Goal: Task Accomplishment & Management: Manage account settings

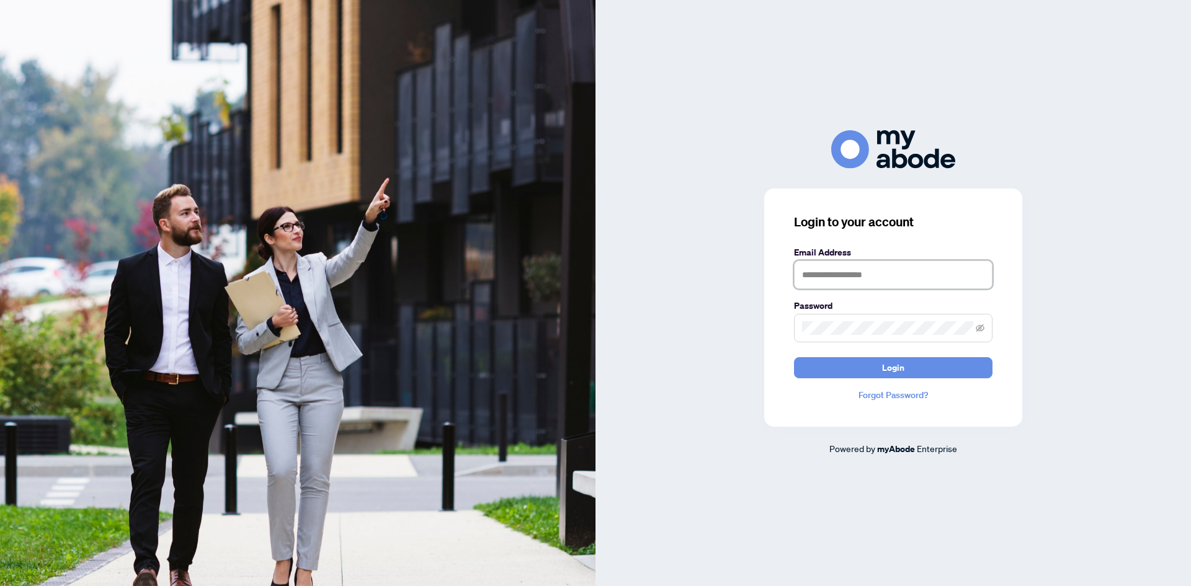
click at [834, 280] on input "text" at bounding box center [893, 275] width 198 height 29
type input "**********"
click at [981, 323] on span at bounding box center [980, 328] width 9 height 14
click at [978, 325] on icon "eye-invisible" at bounding box center [980, 328] width 9 height 9
click at [911, 365] on button "Login" at bounding box center [893, 367] width 198 height 21
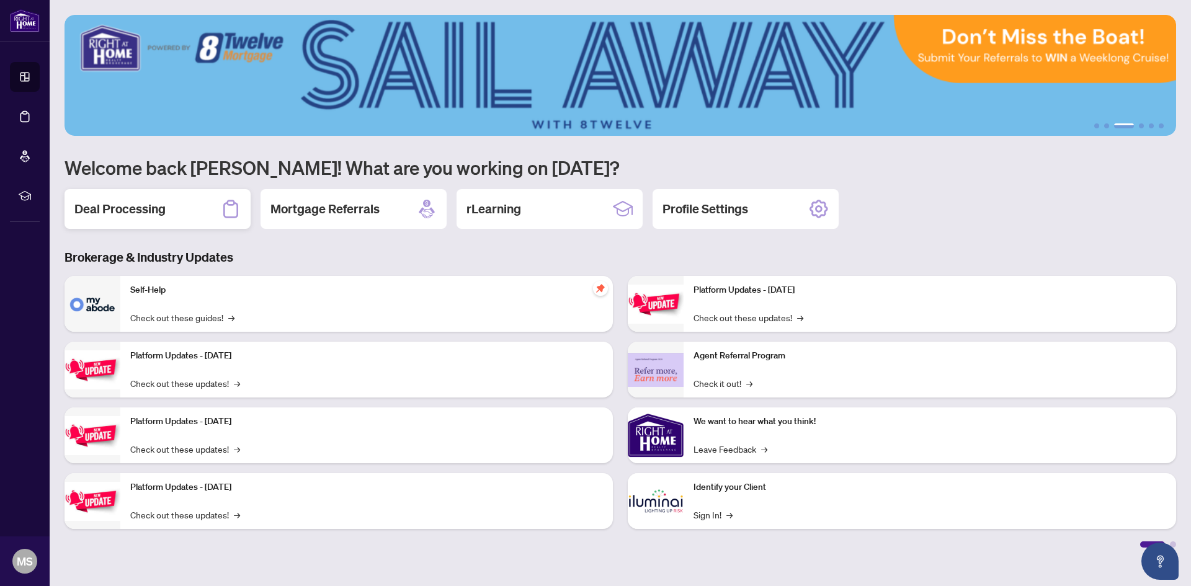
click at [173, 207] on div "Deal Processing" at bounding box center [158, 209] width 186 height 40
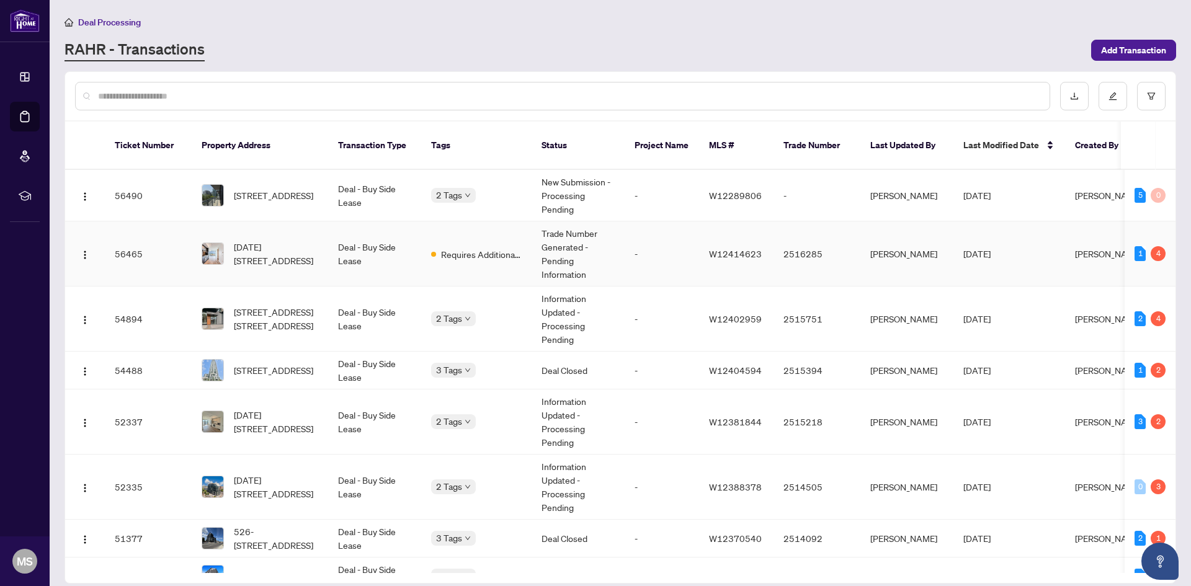
click at [485, 222] on td "Requires Additional Docs" at bounding box center [476, 253] width 110 height 65
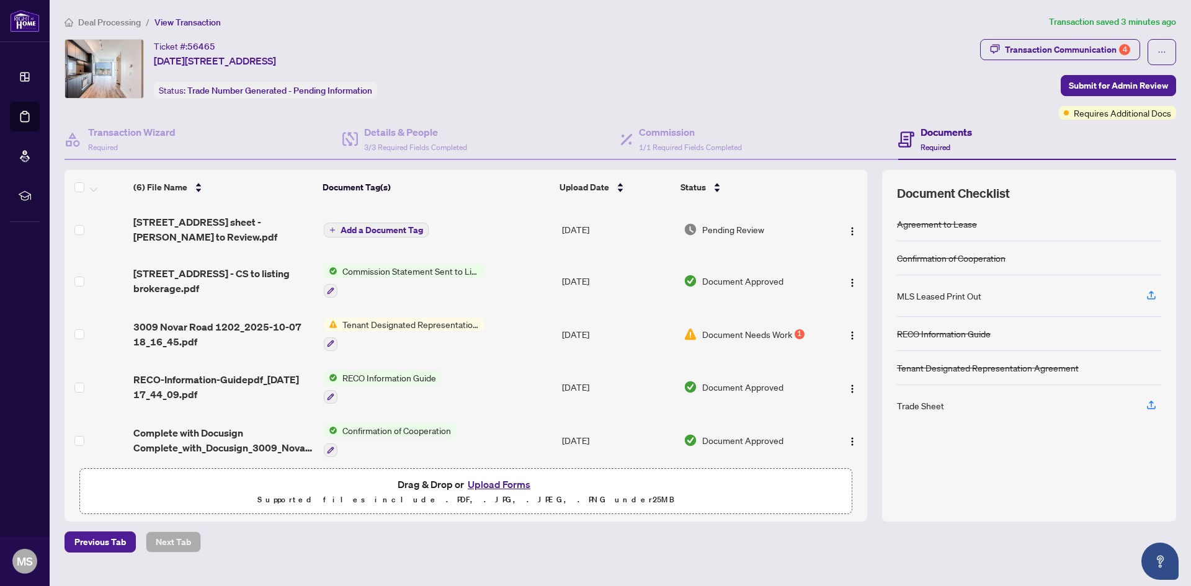
click at [766, 333] on span "Document Needs Work" at bounding box center [747, 335] width 90 height 14
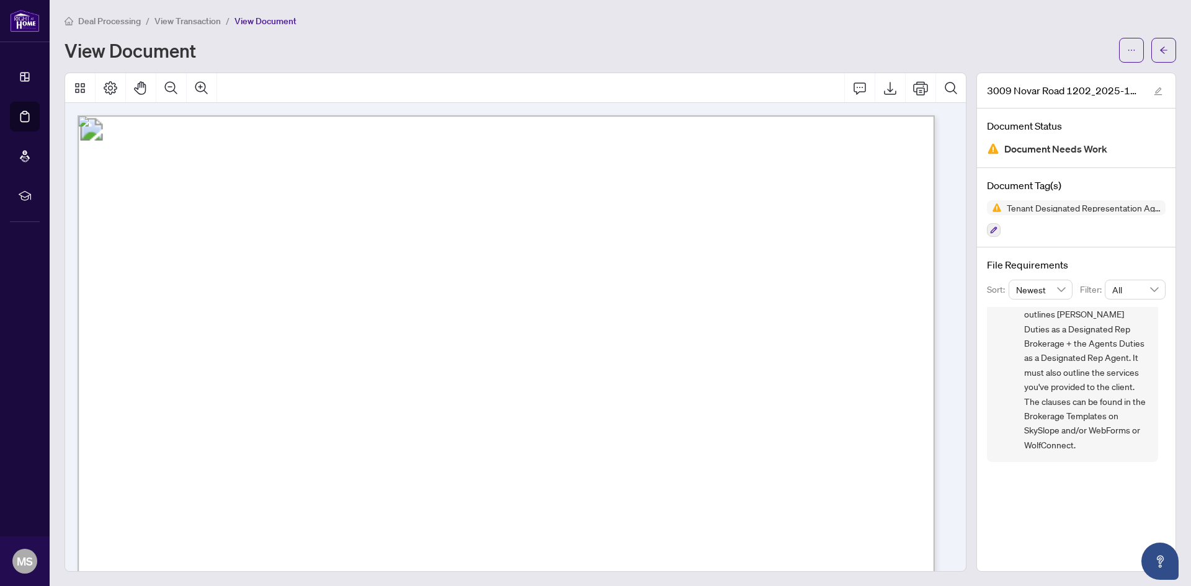
scroll to position [102, 0]
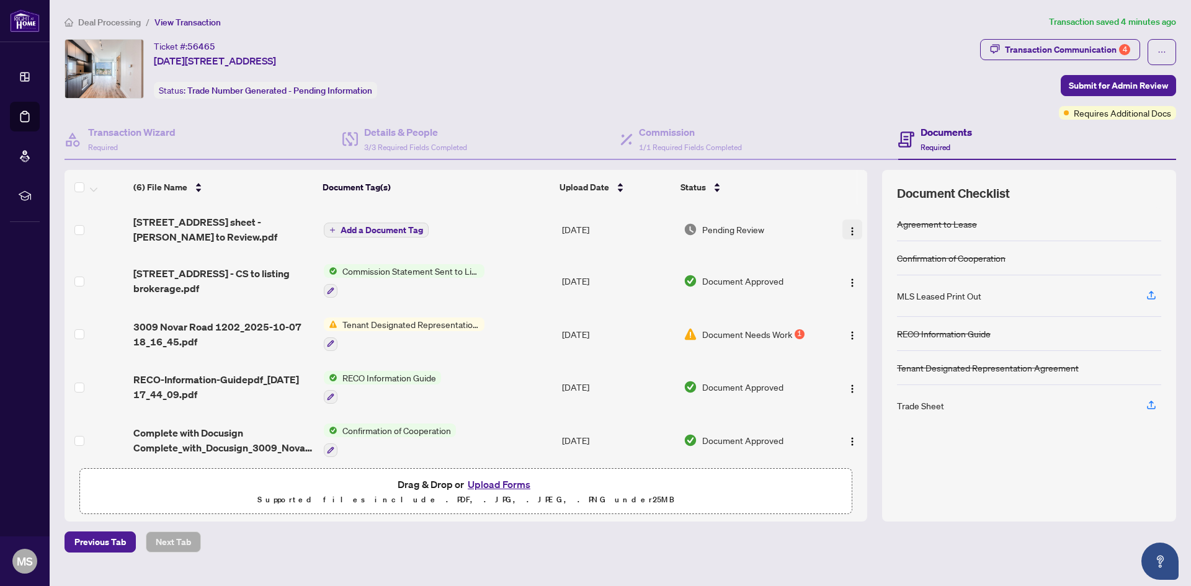
click at [847, 228] on img "button" at bounding box center [852, 231] width 10 height 10
click at [221, 271] on span "[STREET_ADDRESS] - CS to listing brokerage.pdf" at bounding box center [223, 281] width 181 height 30
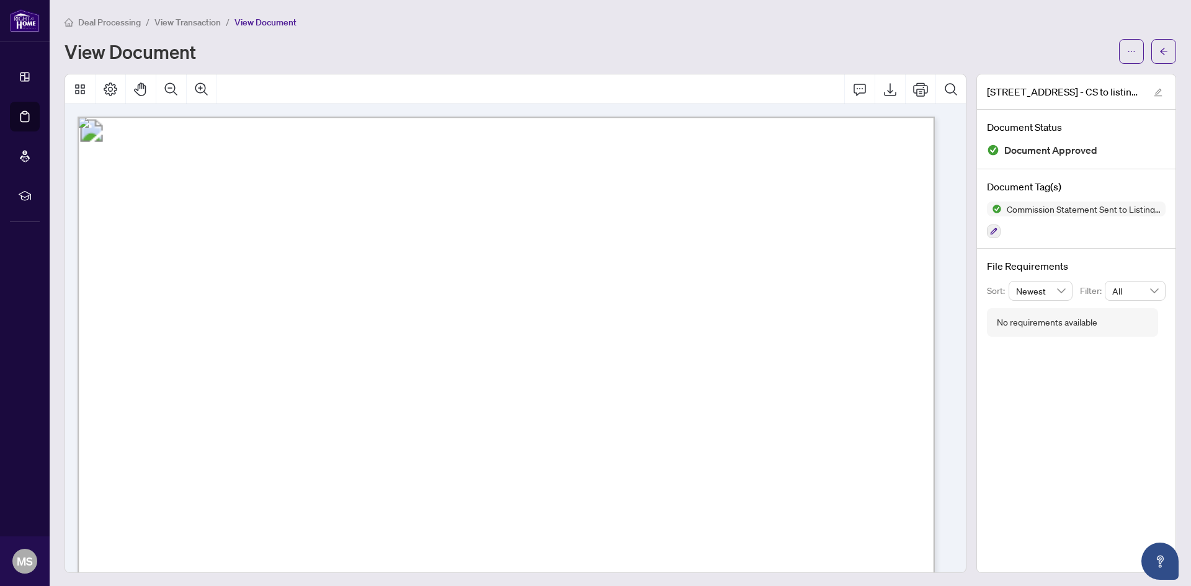
click at [190, 25] on span "View Transaction" at bounding box center [187, 22] width 66 height 11
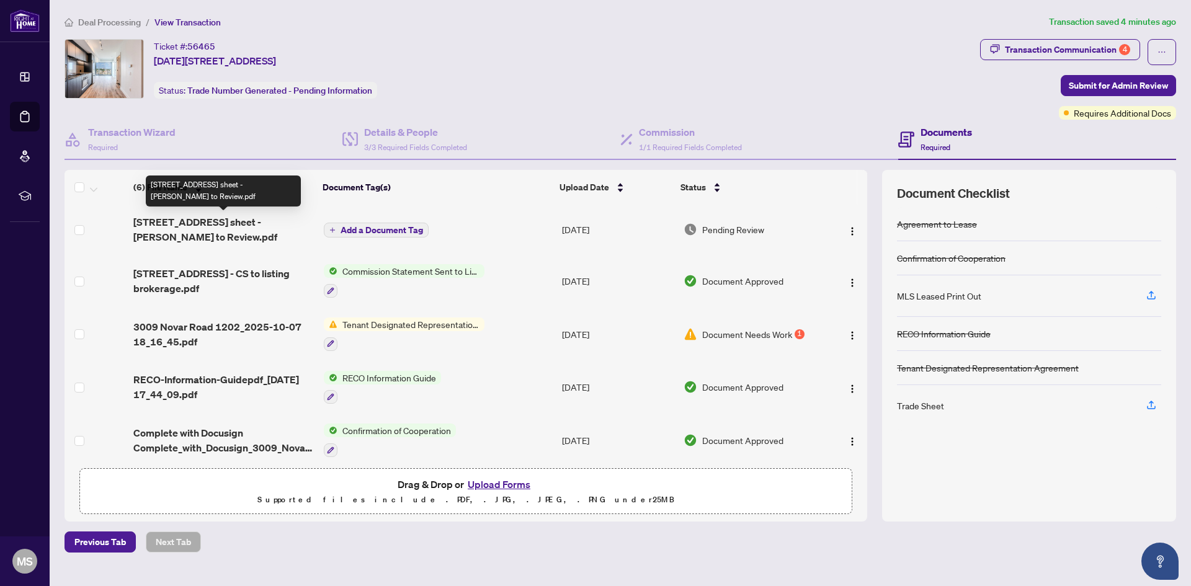
click at [169, 231] on span "[STREET_ADDRESS] sheet - [PERSON_NAME] to Review.pdf" at bounding box center [223, 230] width 181 height 30
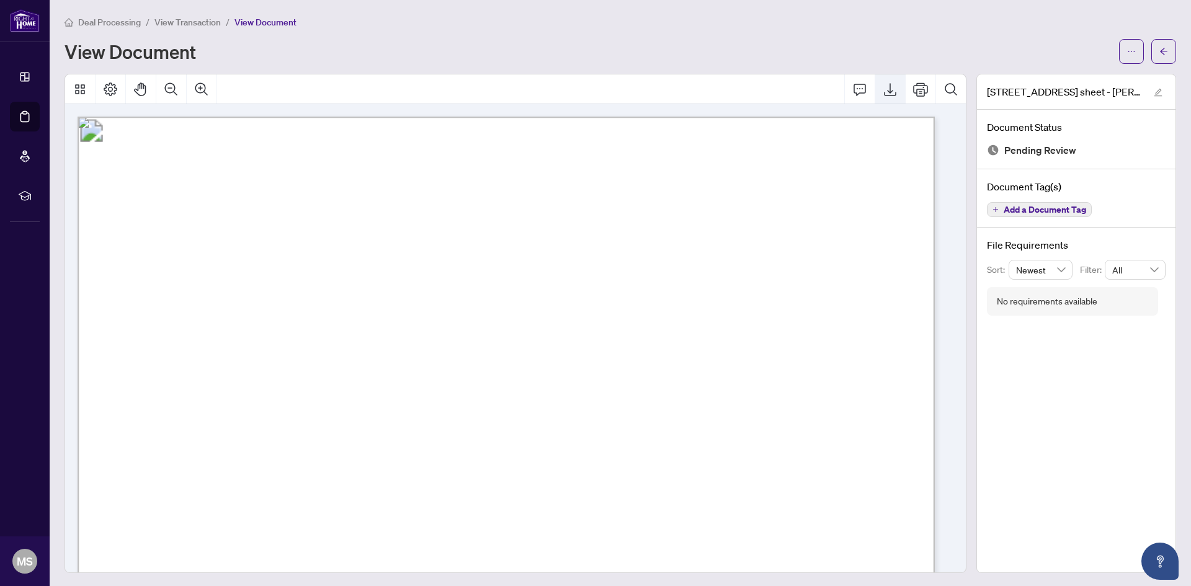
click at [876, 97] on button "Export" at bounding box center [890, 89] width 30 height 30
click at [168, 18] on span "View Transaction" at bounding box center [187, 22] width 66 height 11
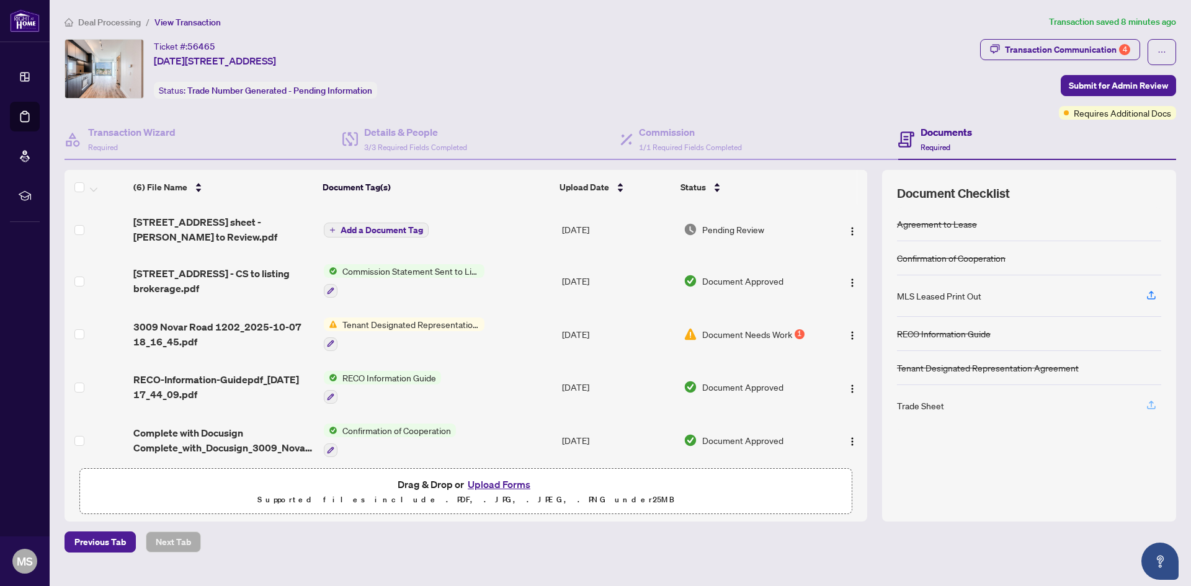
click at [1155, 404] on icon "button" at bounding box center [1151, 404] width 11 height 11
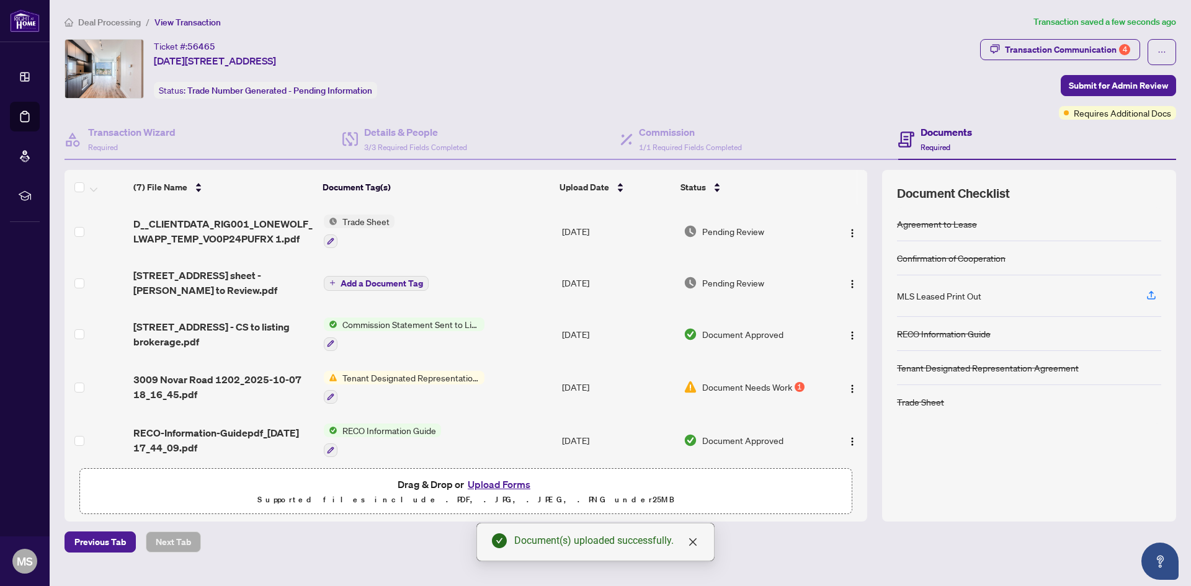
click at [342, 226] on span "Trade Sheet" at bounding box center [365, 222] width 57 height 14
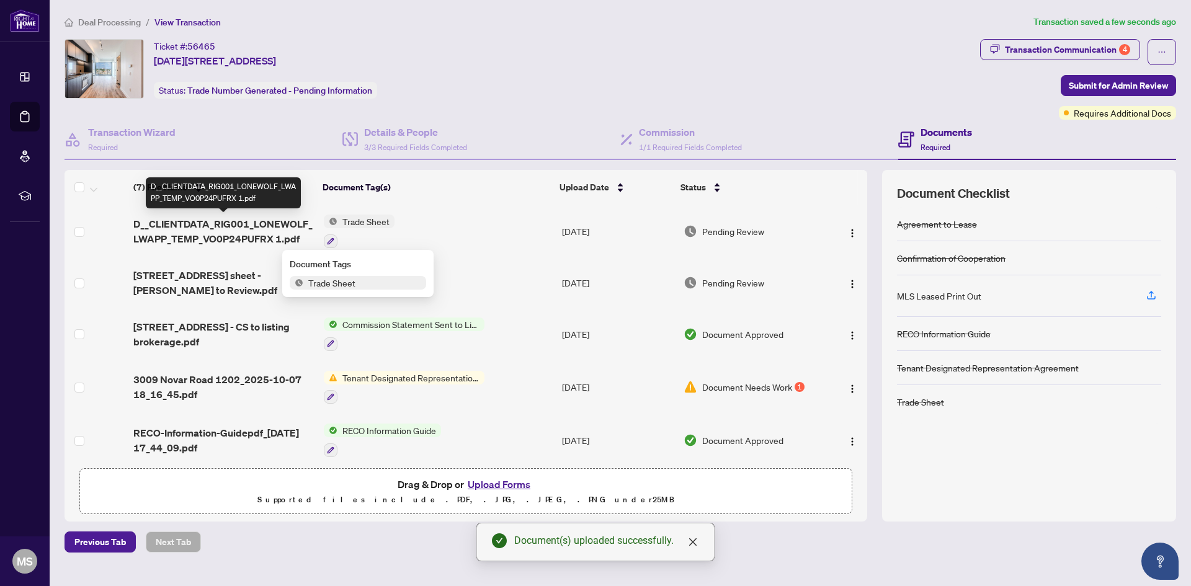
click at [198, 223] on span "D__CLIENTDATA_RIG001_LONEWOLF_LWAPP_TEMP_VO0P24PUFRX 1.pdf" at bounding box center [223, 231] width 181 height 30
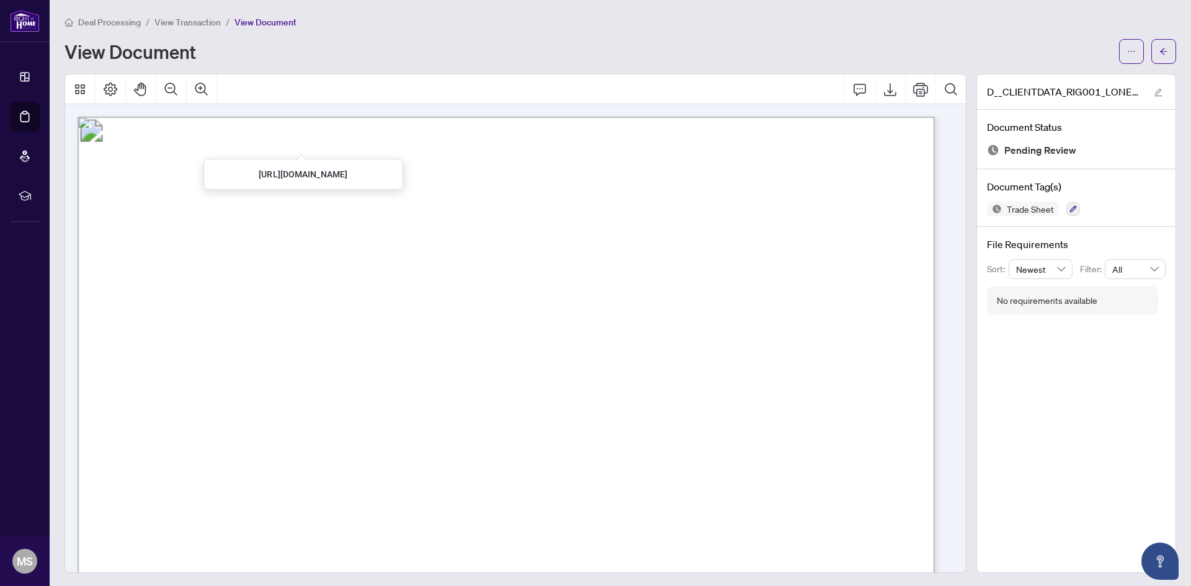
click at [198, 23] on span "View Transaction" at bounding box center [187, 22] width 66 height 11
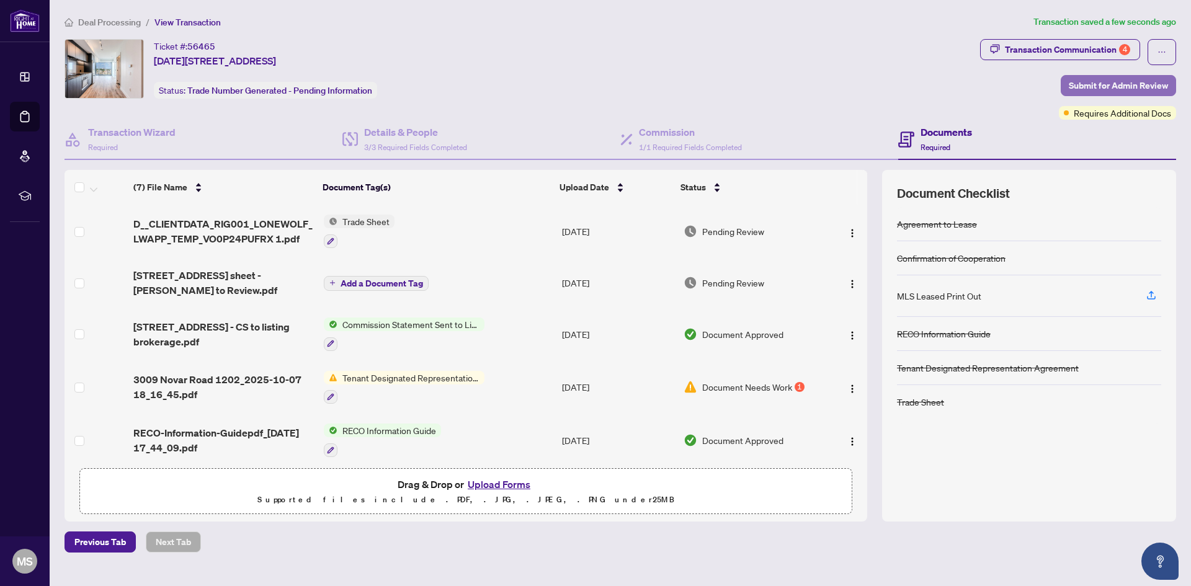
click at [1139, 86] on span "Submit for Admin Review" at bounding box center [1118, 86] width 99 height 20
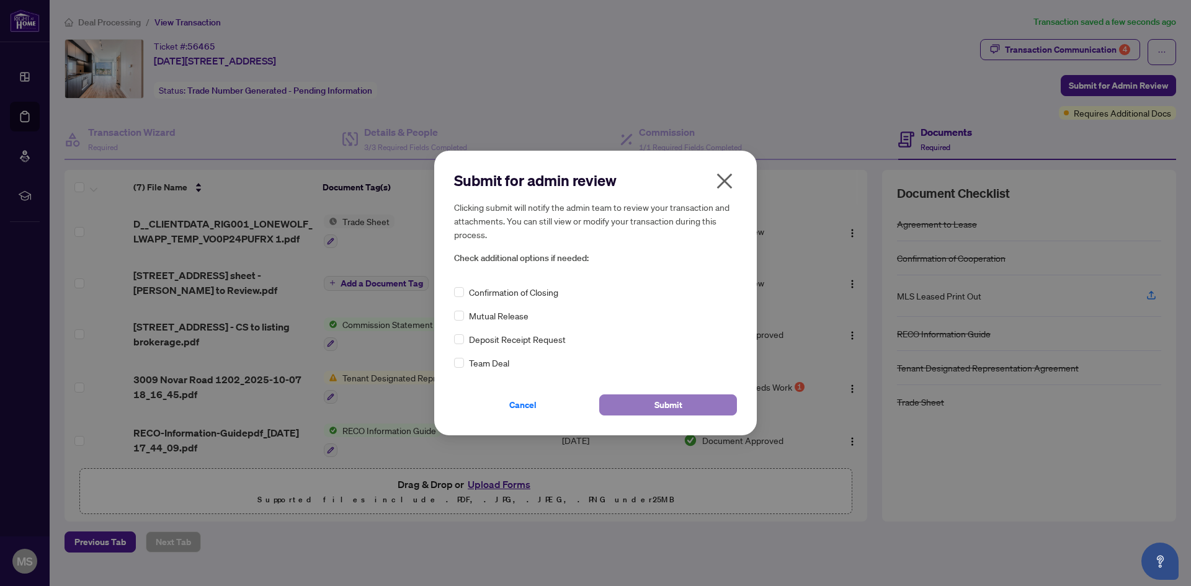
click at [664, 399] on span "Submit" at bounding box center [668, 405] width 28 height 20
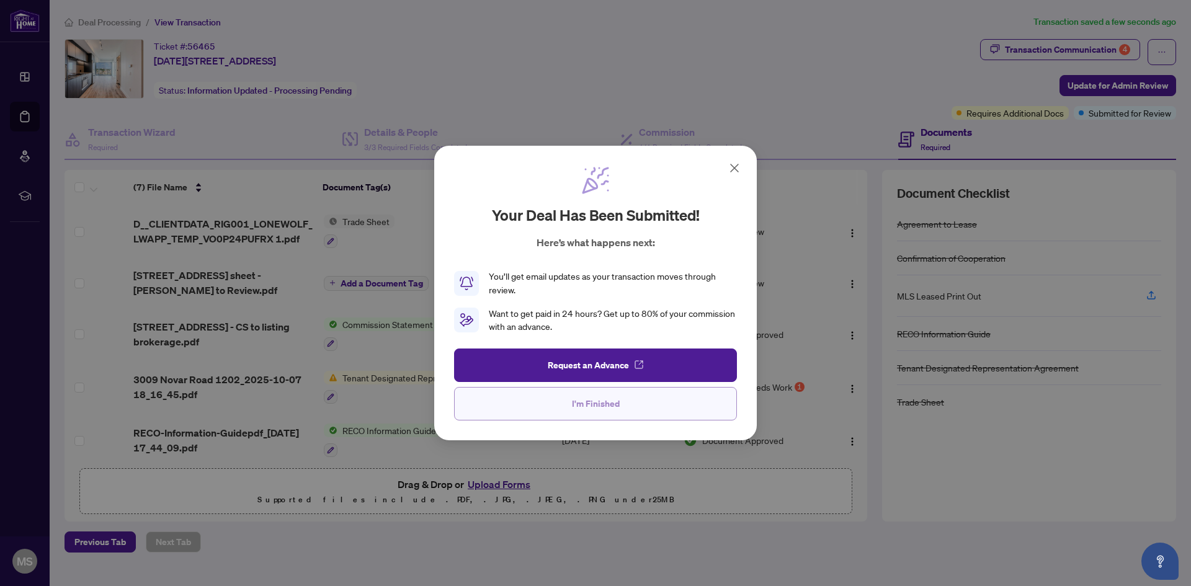
click at [663, 399] on button "I'm Finished" at bounding box center [595, 403] width 283 height 33
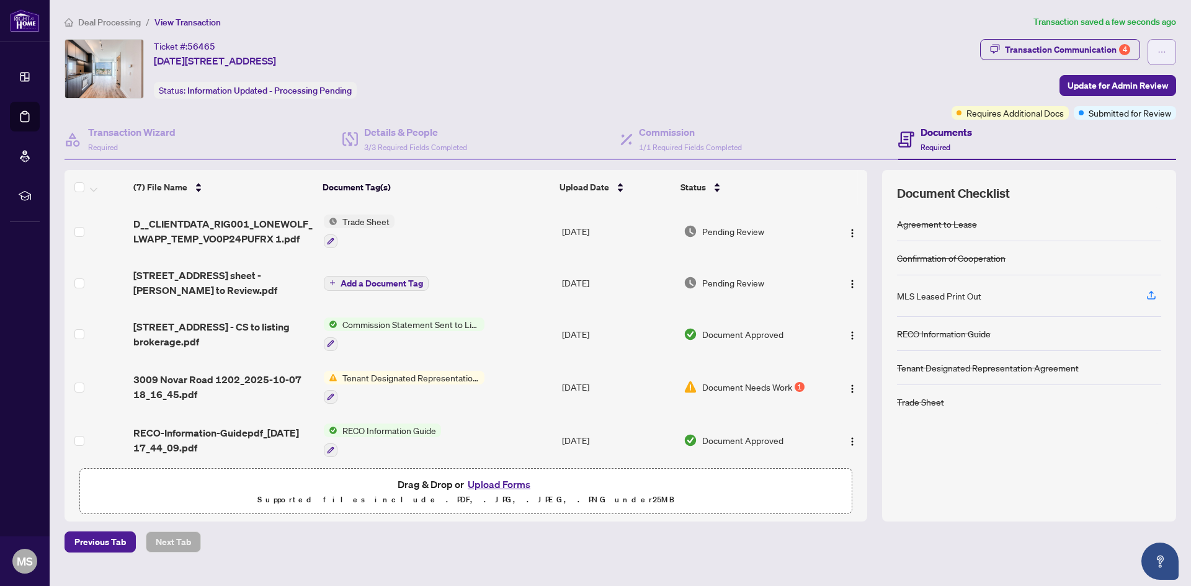
click at [1160, 52] on icon "ellipsis" at bounding box center [1161, 52] width 9 height 9
click at [92, 30] on div "Deal Processing / View Transaction Transaction saved a few seconds ago Ticket #…" at bounding box center [620, 284] width 1121 height 538
click at [92, 17] on span "Deal Processing" at bounding box center [109, 22] width 63 height 11
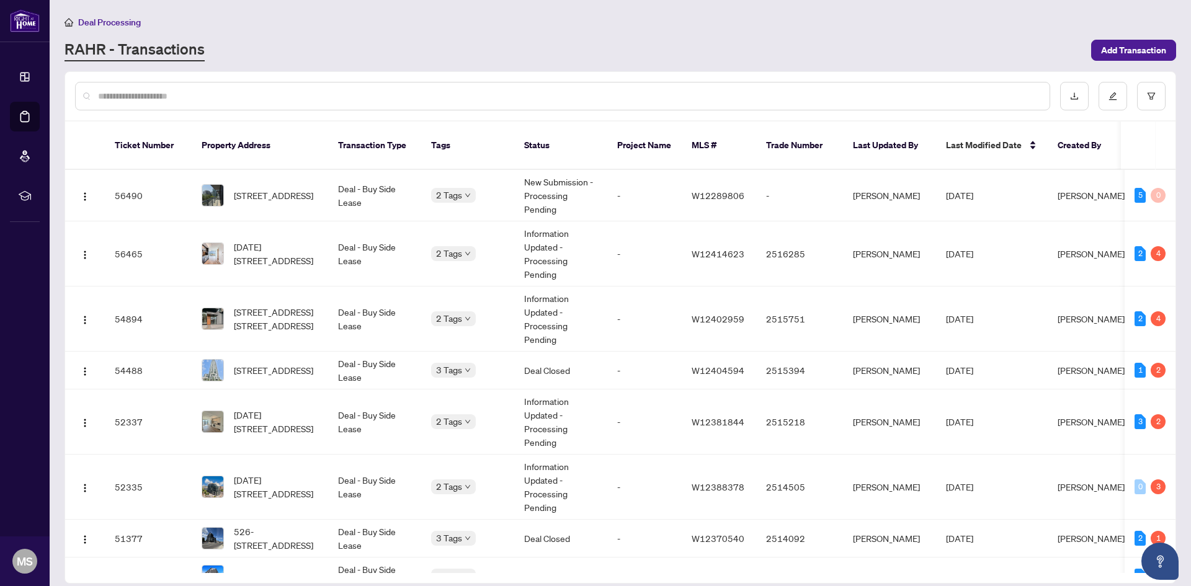
click at [606, 57] on div "RAHR - Transactions" at bounding box center [574, 50] width 1019 height 22
click at [304, 363] on span "[STREET_ADDRESS]" at bounding box center [273, 370] width 79 height 14
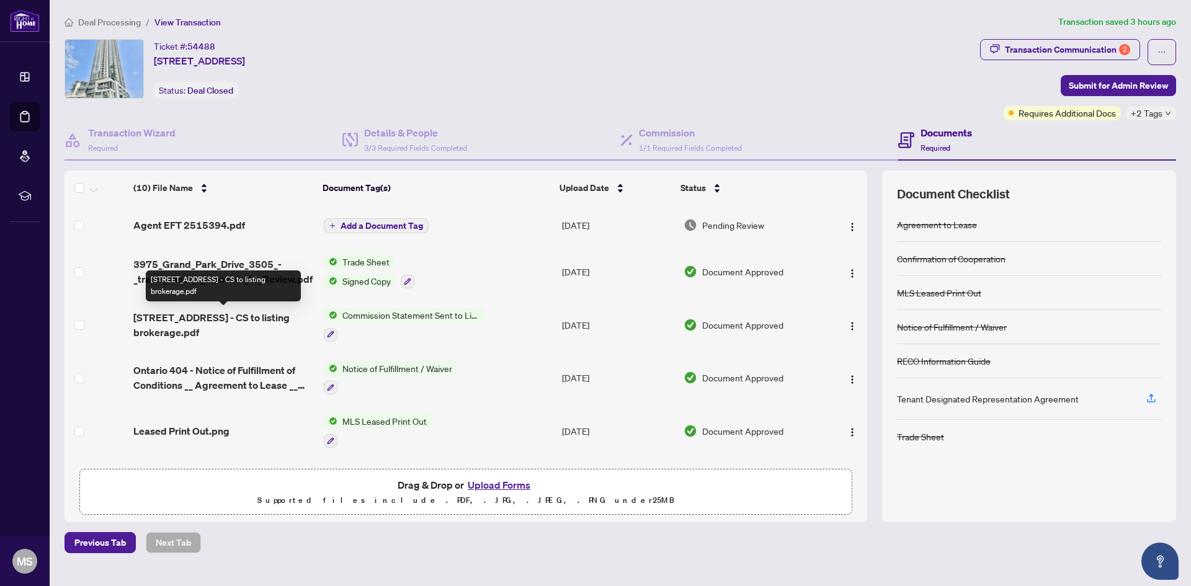
click at [229, 324] on span "[STREET_ADDRESS] - CS to listing brokerage.pdf" at bounding box center [223, 325] width 181 height 30
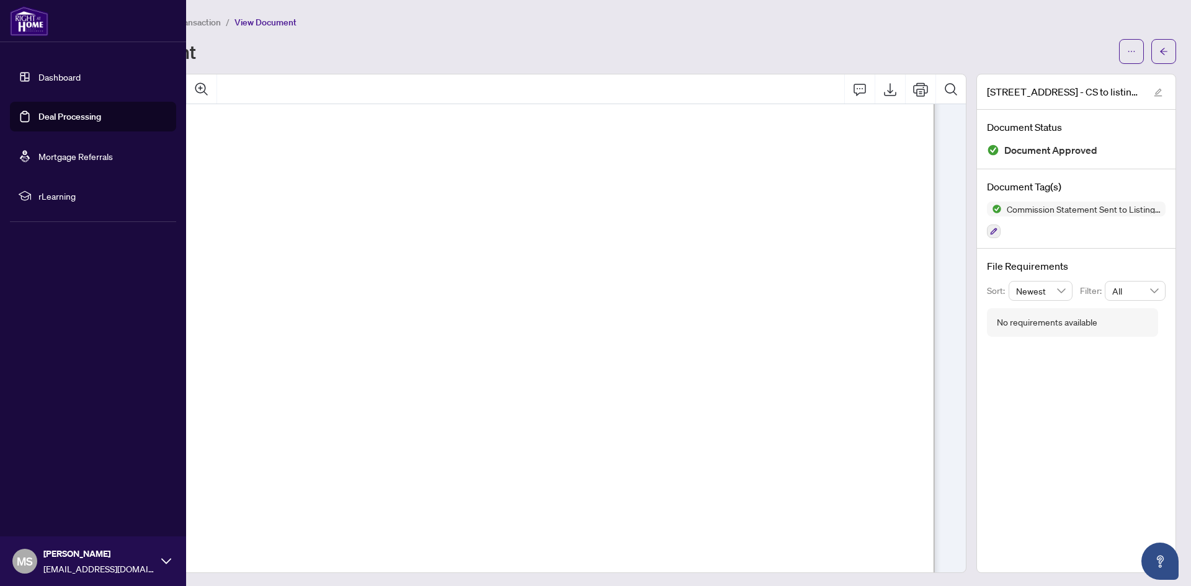
scroll to position [310, 0]
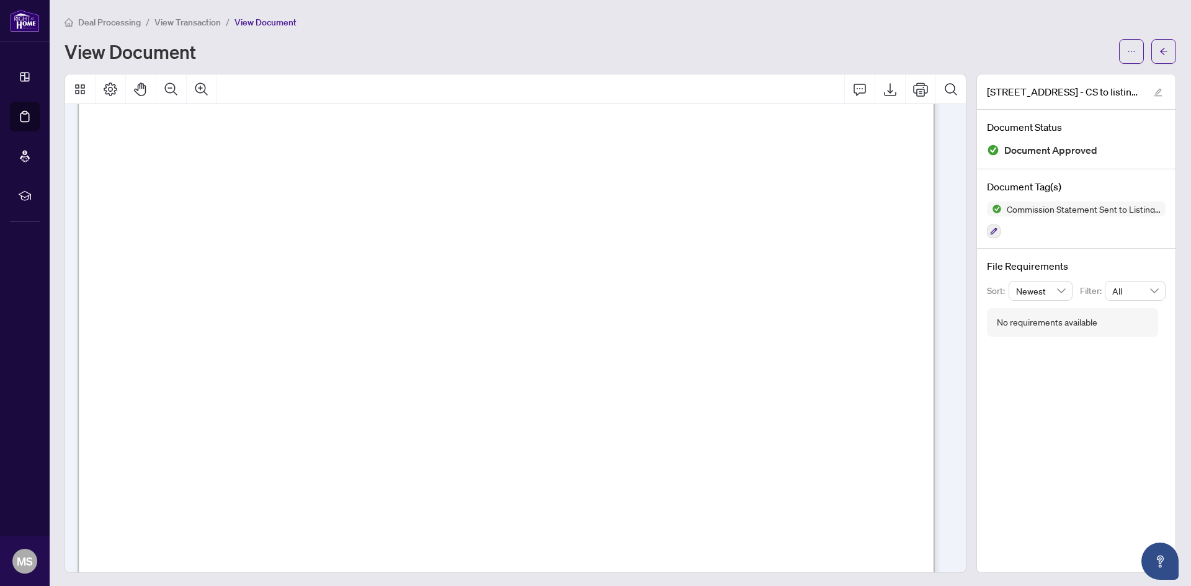
click at [210, 25] on span "View Transaction" at bounding box center [187, 22] width 66 height 11
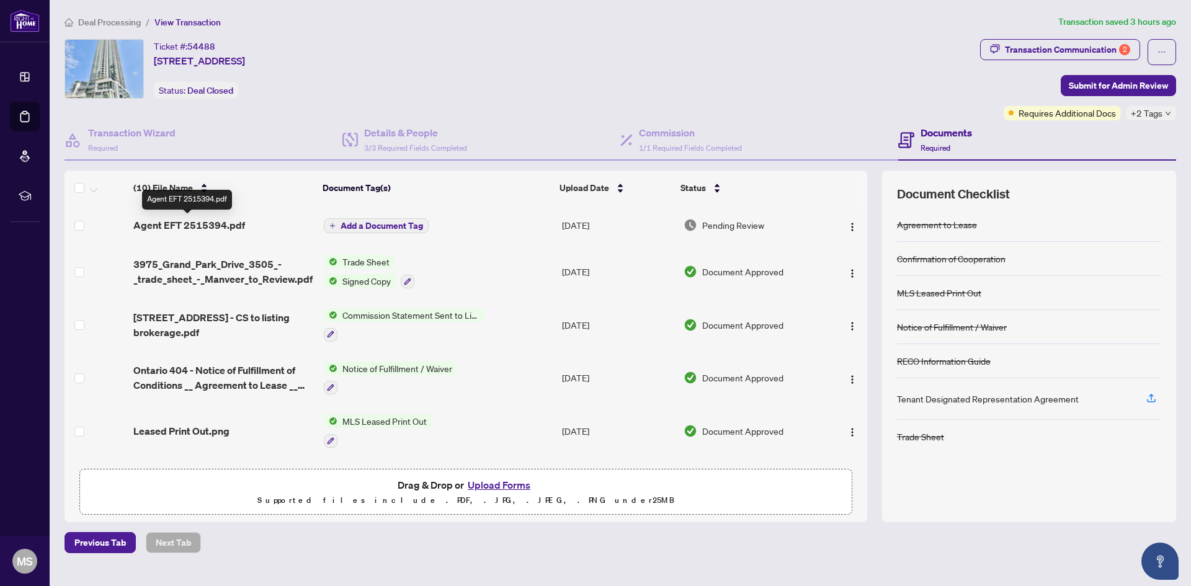
click at [162, 223] on span "Agent EFT 2515394.pdf" at bounding box center [189, 225] width 112 height 15
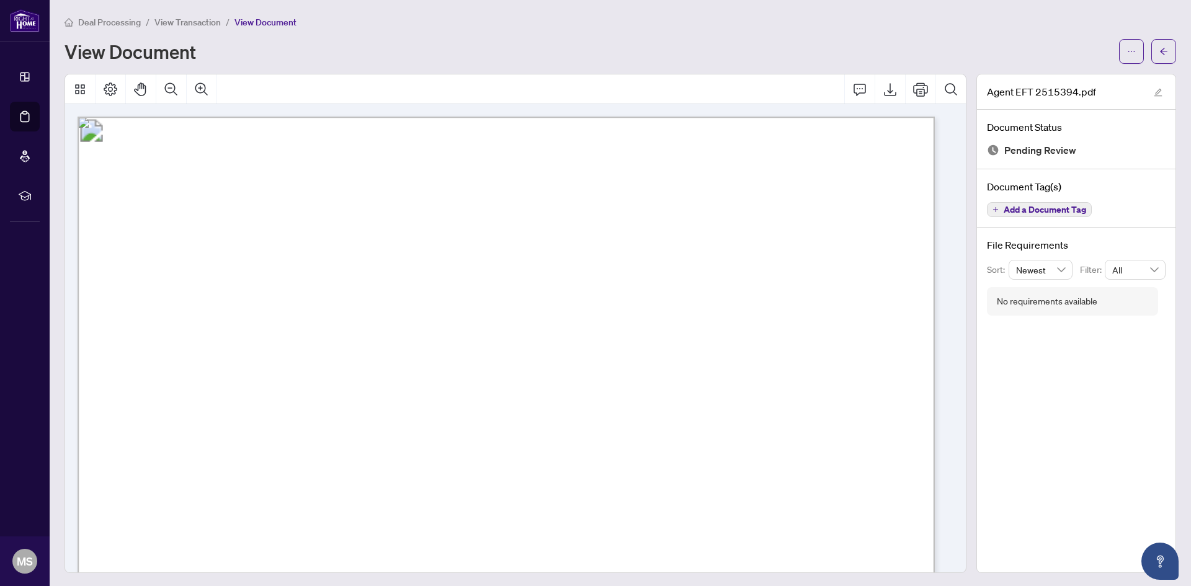
click at [130, 19] on span "Deal Processing" at bounding box center [109, 22] width 63 height 11
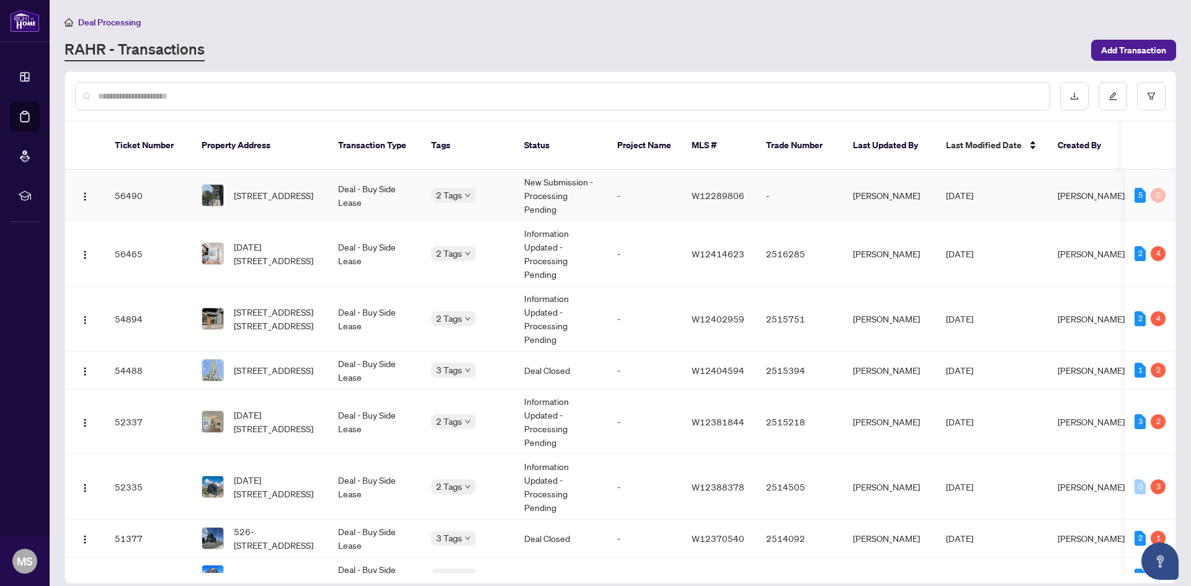
scroll to position [129, 0]
